Goal: Use online tool/utility: Utilize a website feature to perform a specific function

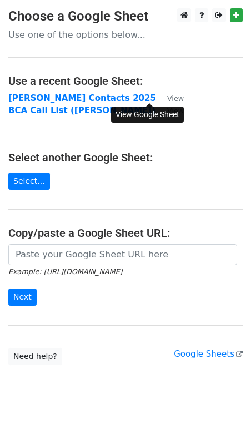
click at [167, 98] on small "View" at bounding box center [175, 98] width 17 height 8
click at [33, 102] on strong "[PERSON_NAME] Contacts 2025" at bounding box center [82, 98] width 148 height 10
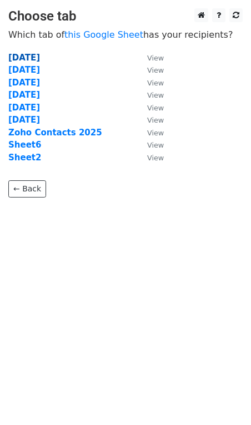
click at [26, 59] on strong "25 Sept" at bounding box center [24, 58] width 32 height 10
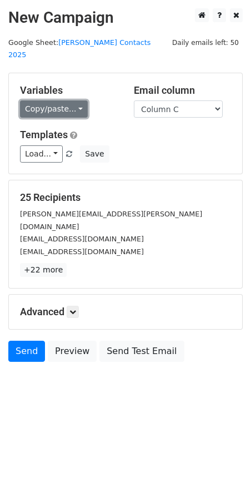
click at [69, 101] on link "Copy/paste..." at bounding box center [54, 108] width 68 height 17
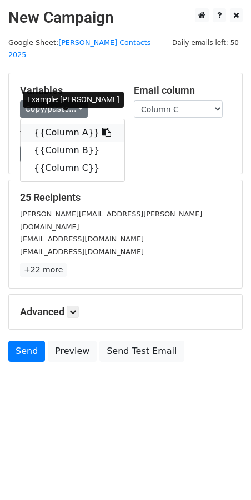
click at [70, 124] on link "{{Column A}}" at bounding box center [73, 133] width 104 height 18
